Goal: Information Seeking & Learning: Find specific fact

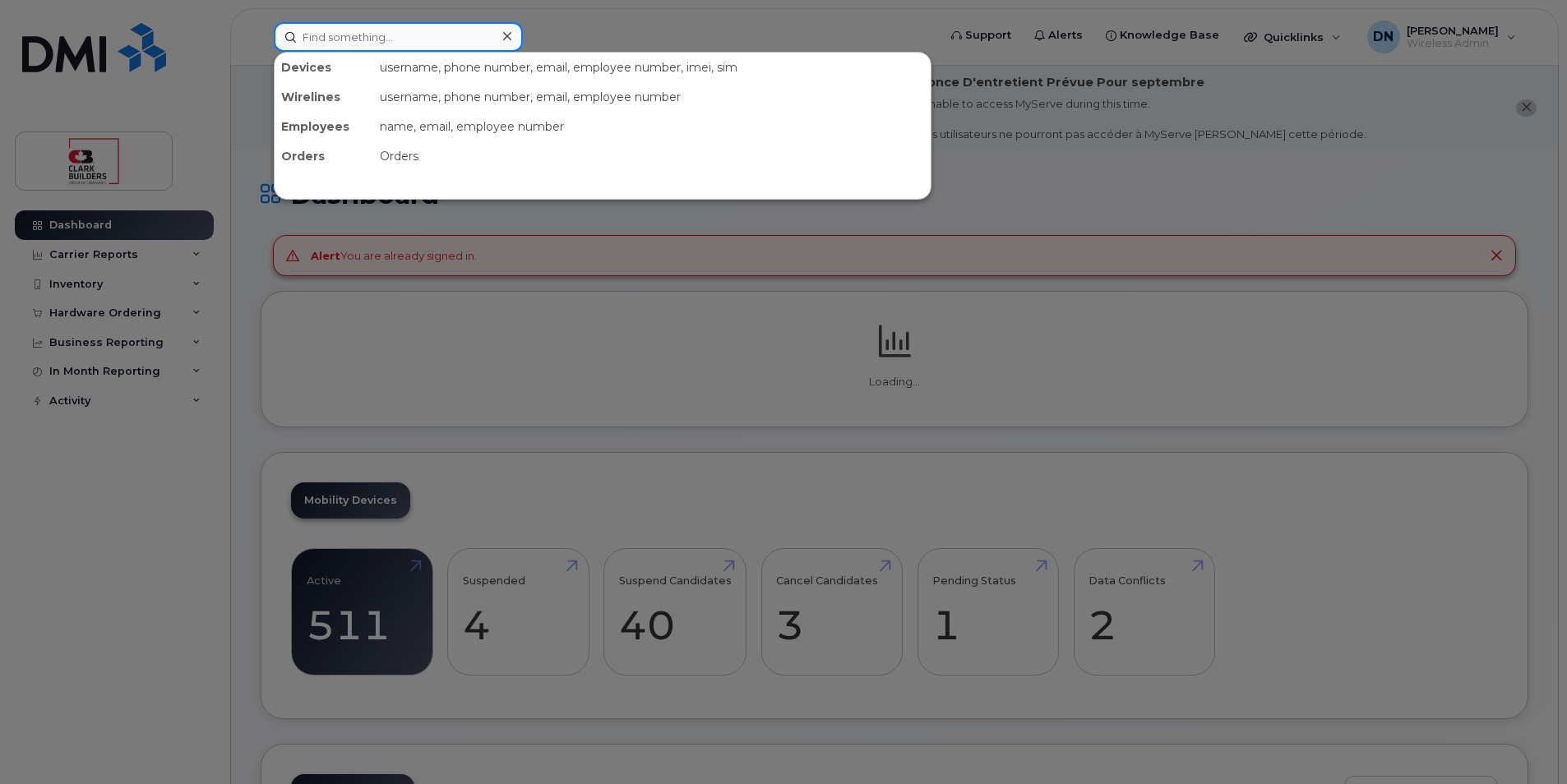
click at [457, 39] on input at bounding box center [398, 37] width 249 height 29
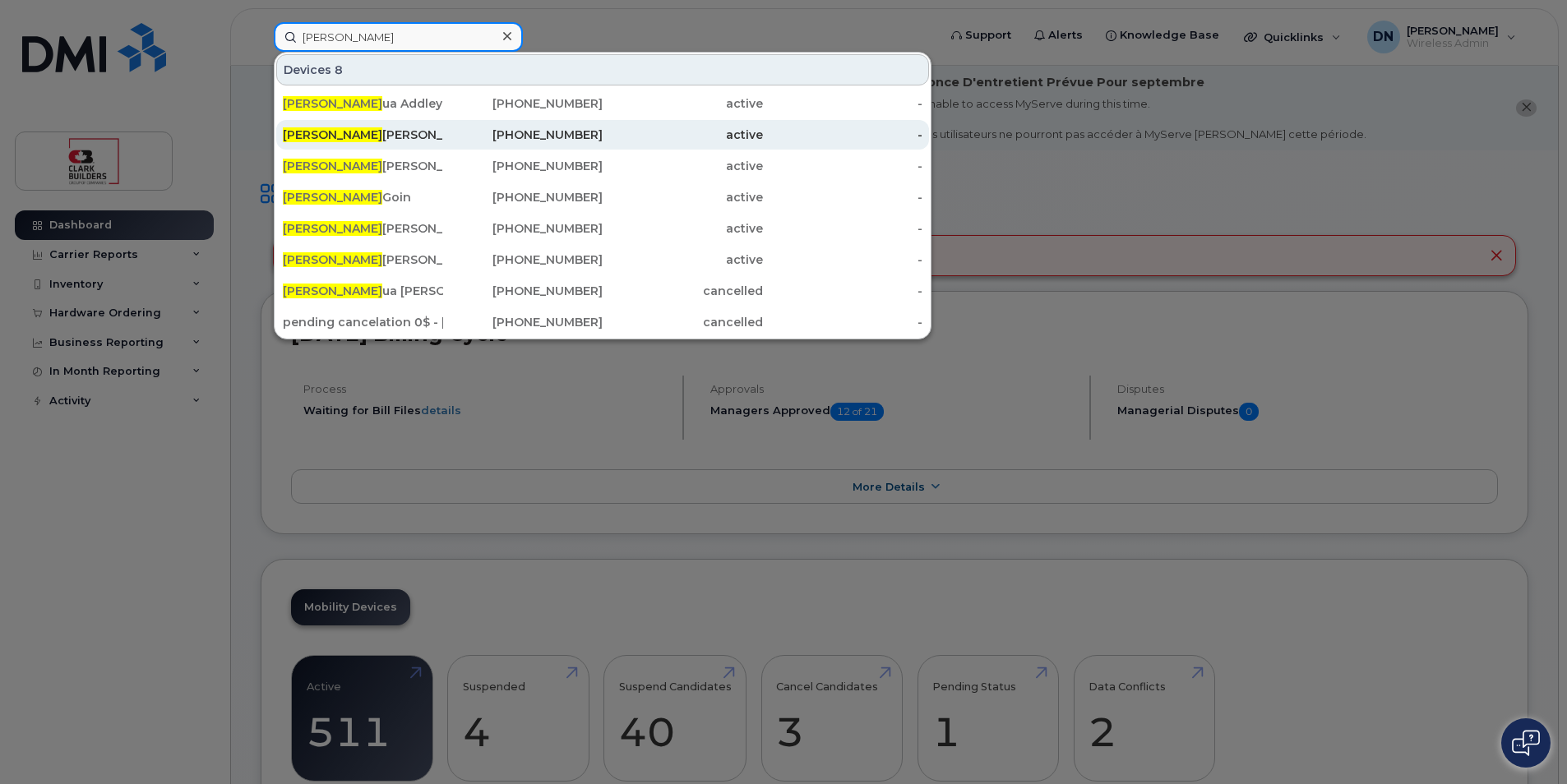
type input "josh"
click at [513, 126] on div "587-385-8735" at bounding box center [523, 135] width 160 height 29
